Goal: Navigation & Orientation: Understand site structure

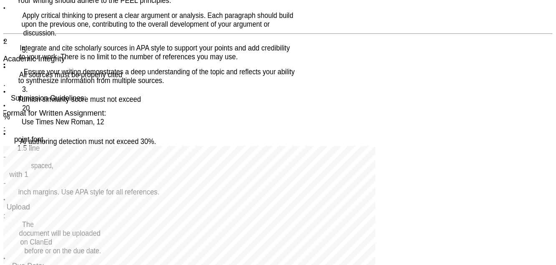
scroll to position [1238, 0]
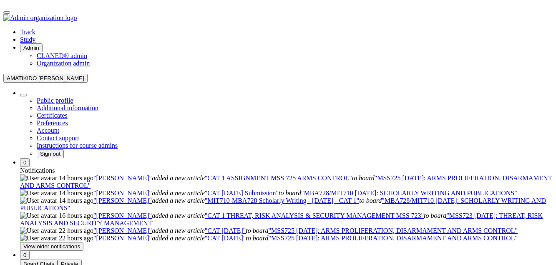
scroll to position [1238, 0]
